Goal: Book appointment/travel/reservation

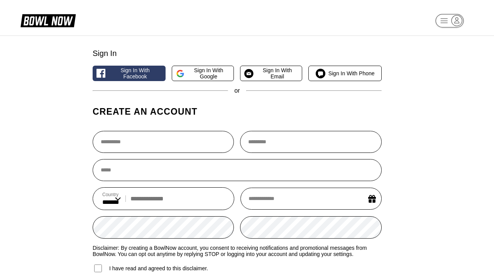
select select "**"
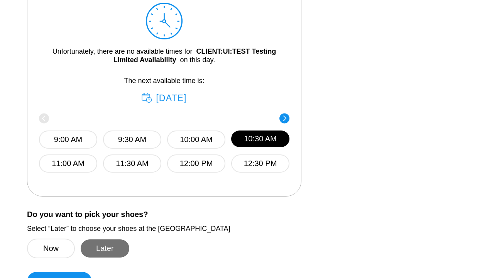
click at [105, 248] on button "Later" at bounding box center [105, 248] width 49 height 18
click at [59, 272] on button "Continue" at bounding box center [59, 281] width 65 height 19
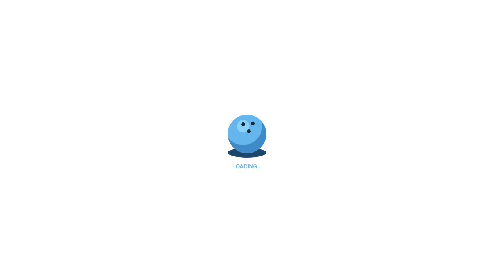
select select "**"
